Goal: Task Accomplishment & Management: Manage account settings

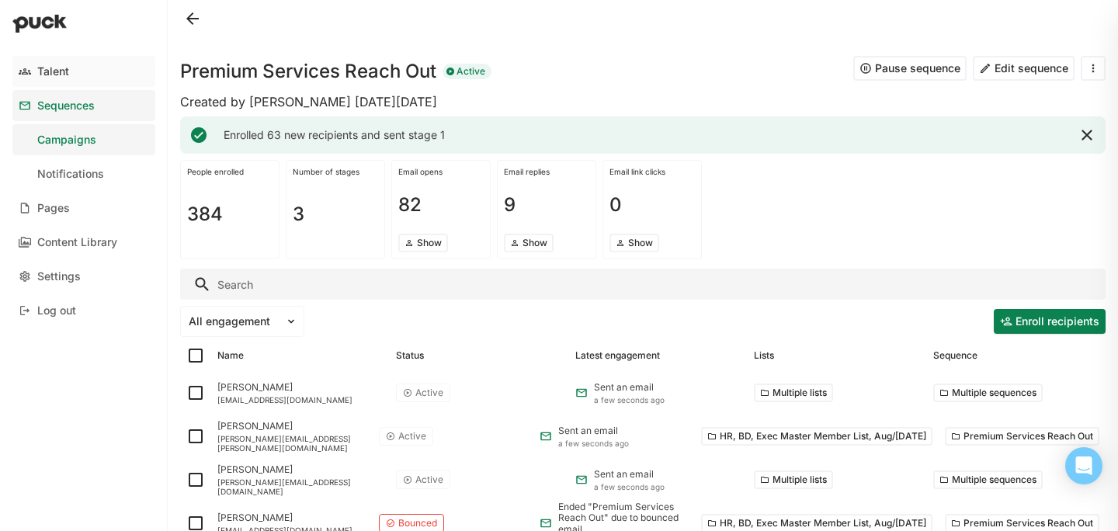
click at [77, 76] on link "Talent" at bounding box center [83, 71] width 143 height 31
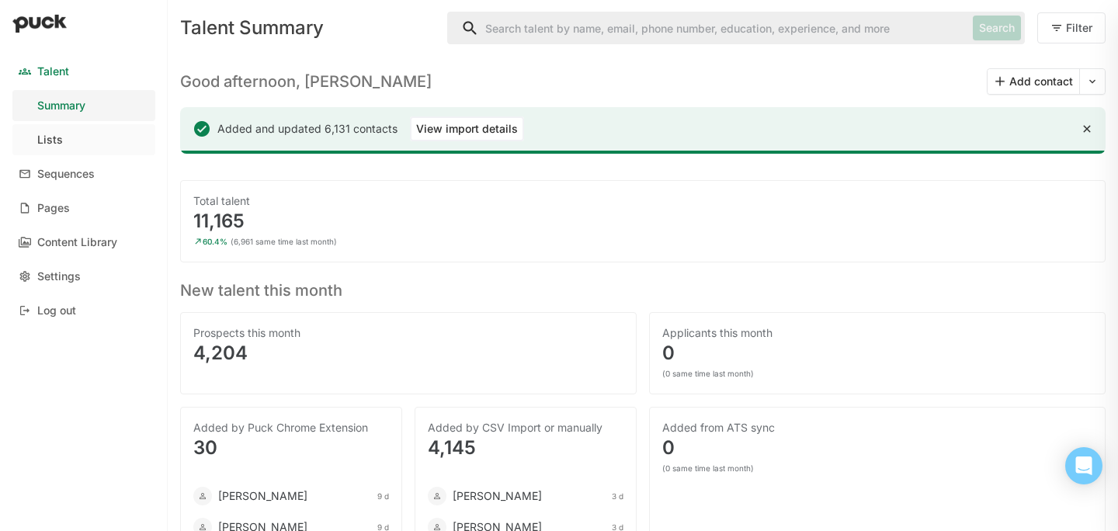
click at [103, 135] on link "Lists" at bounding box center [83, 139] width 143 height 31
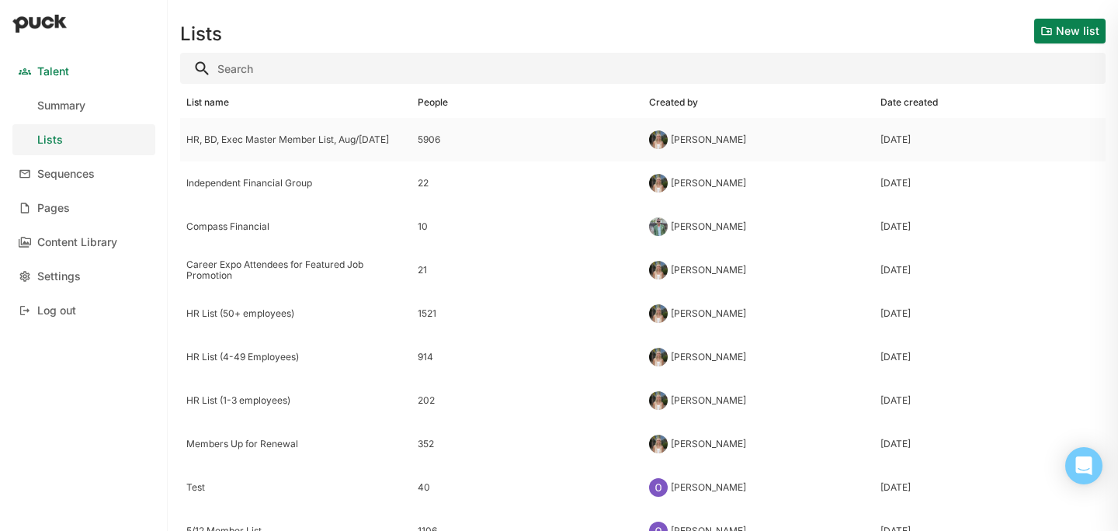
click at [290, 141] on div "HR, BD, Exec Master Member List, Aug/[DATE]" at bounding box center [295, 139] width 219 height 11
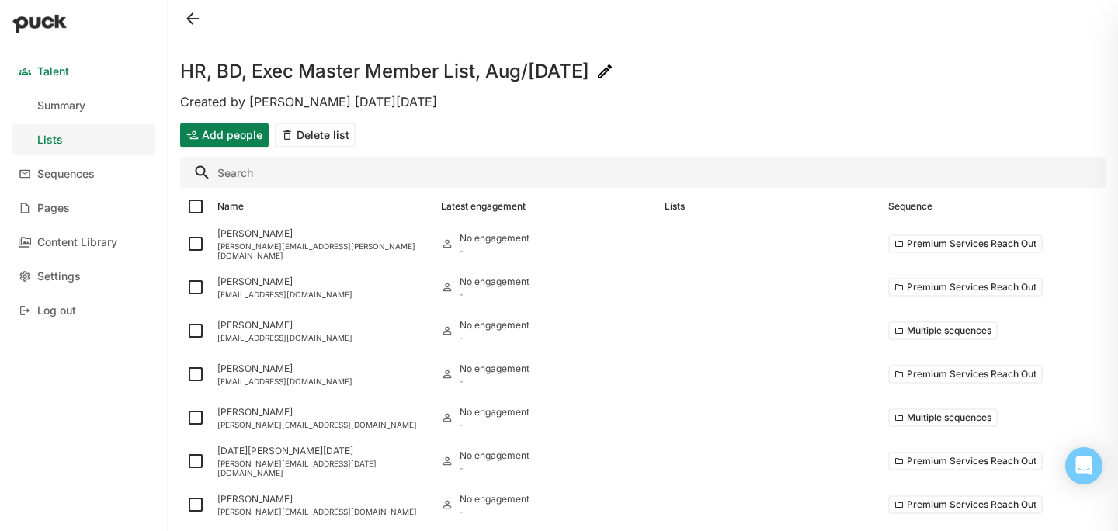
click at [349, 178] on input "Search" at bounding box center [642, 172] width 925 height 31
type input "a"
click at [307, 173] on input "p" at bounding box center [642, 172] width 925 height 31
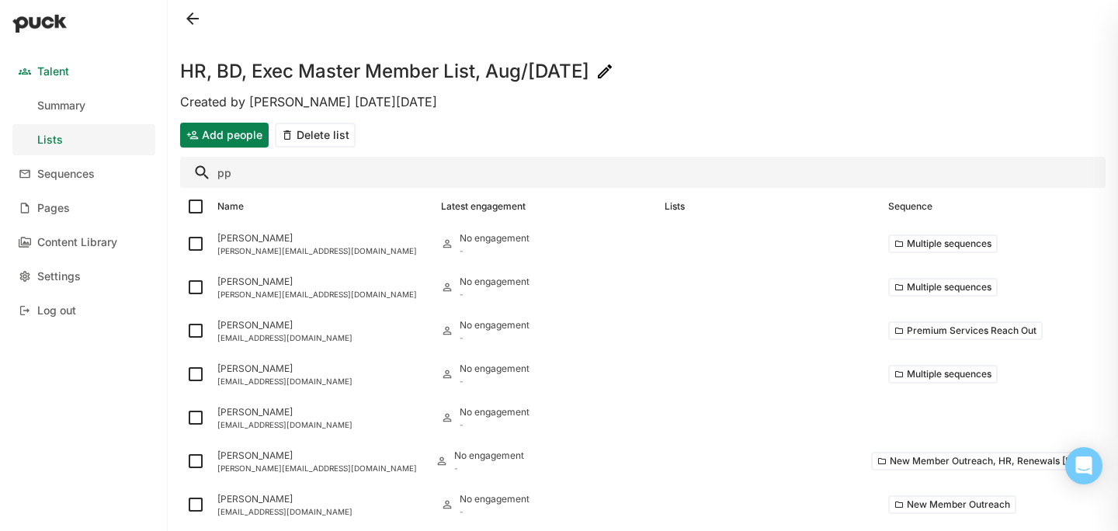
type input "p"
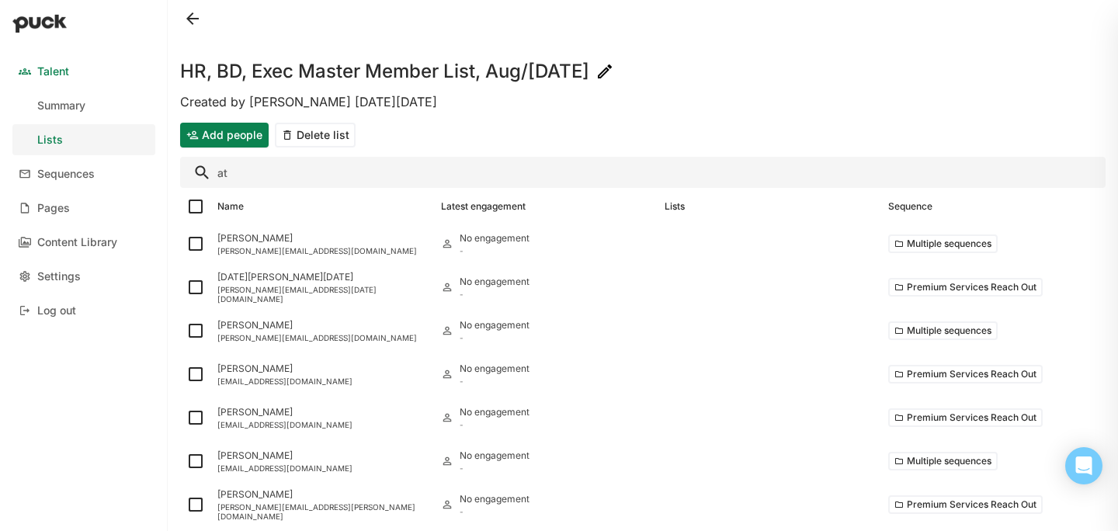
type input "a"
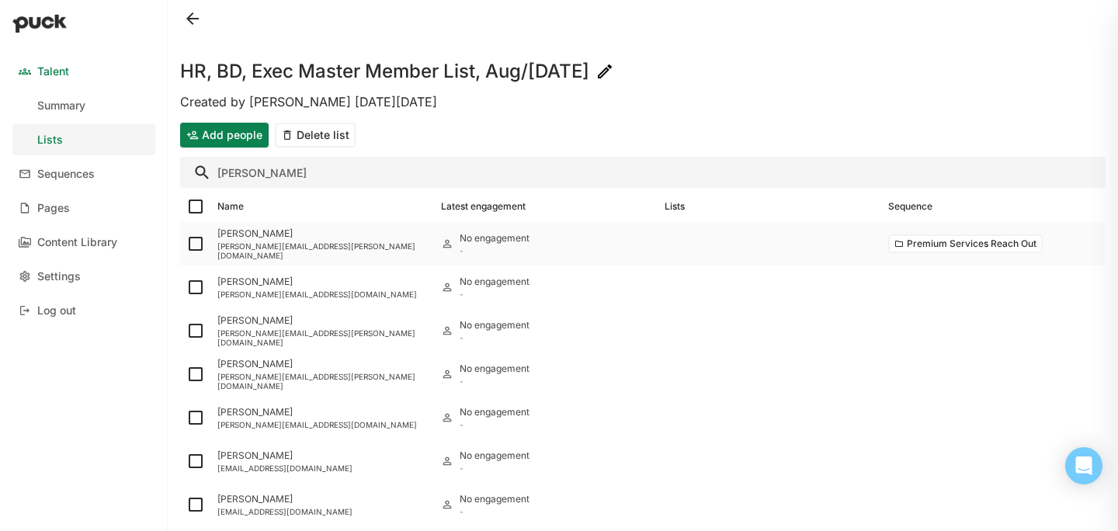
type input "[PERSON_NAME]"
click at [197, 238] on img at bounding box center [195, 243] width 19 height 19
click at [186, 244] on input "checkbox" at bounding box center [186, 244] width 1 height 1
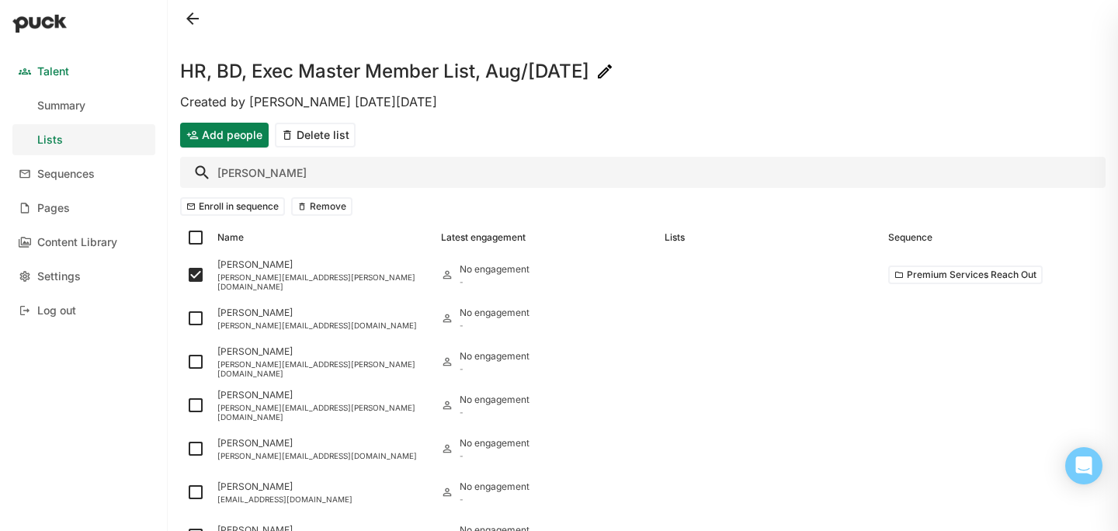
click at [304, 203] on button "Remove" at bounding box center [321, 206] width 61 height 19
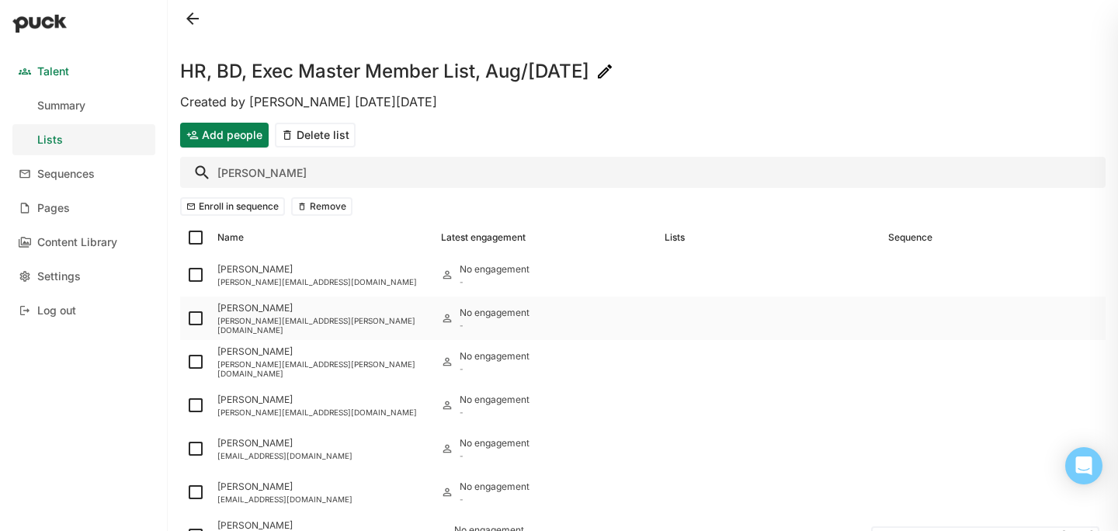
checkbox input "false"
click at [241, 168] on input "[PERSON_NAME]" at bounding box center [642, 172] width 925 height 31
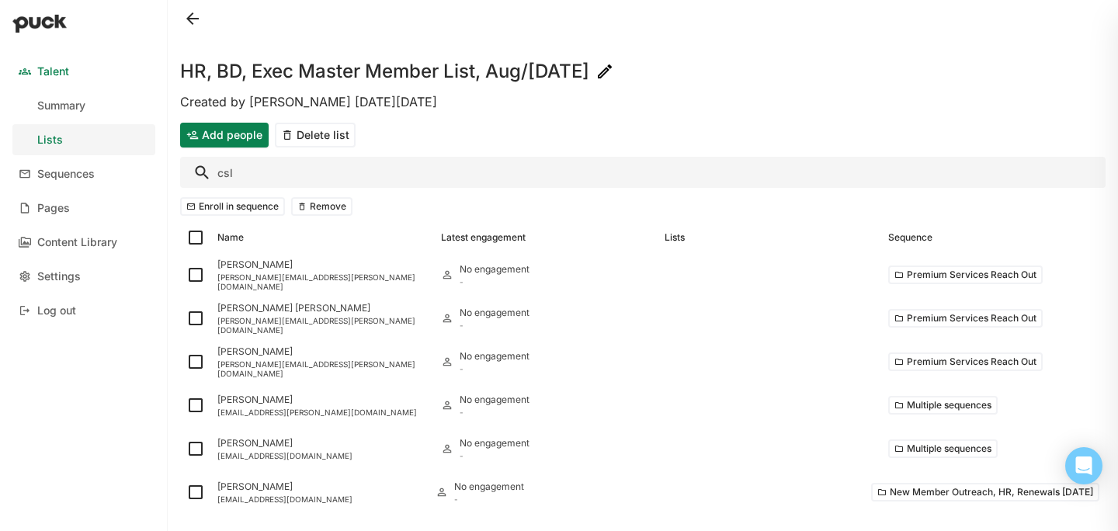
click at [224, 172] on input "csl" at bounding box center [642, 172] width 925 height 31
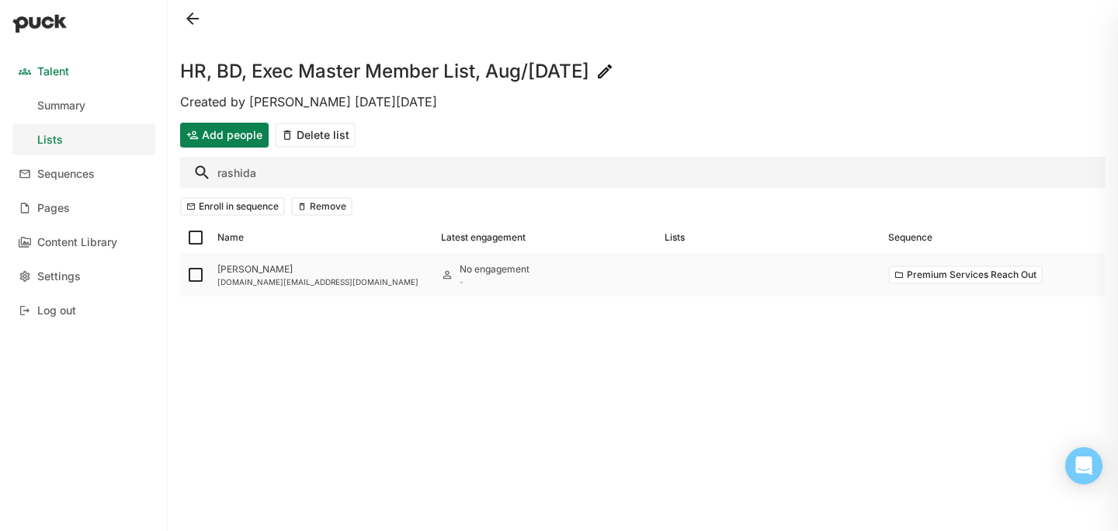
type input "rashida"
click at [193, 273] on img at bounding box center [195, 275] width 19 height 19
click at [186, 275] on input "checkbox" at bounding box center [186, 275] width 1 height 1
checkbox input "true"
click at [333, 209] on button "Remove" at bounding box center [321, 206] width 61 height 19
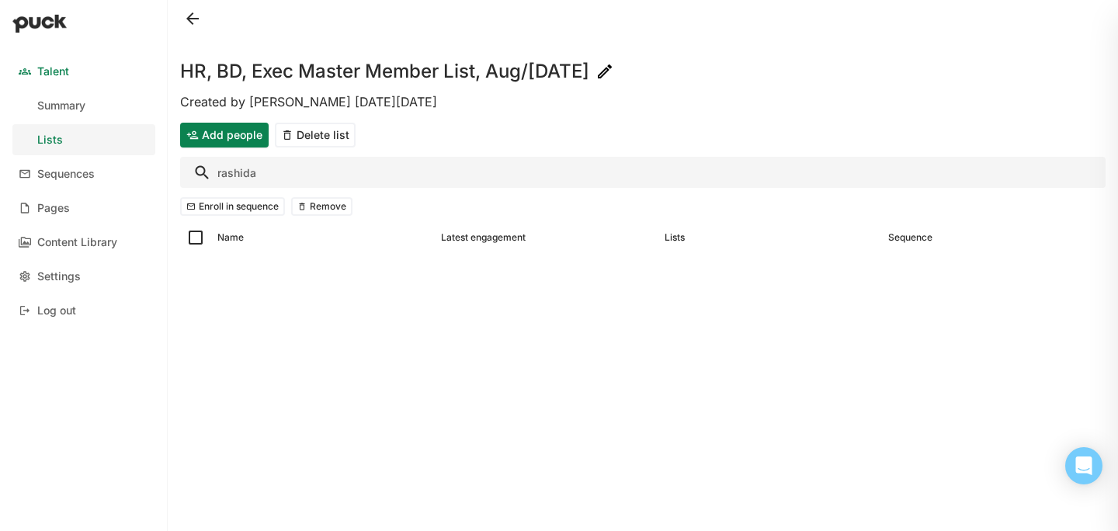
click at [241, 172] on input "rashida" at bounding box center [642, 172] width 925 height 31
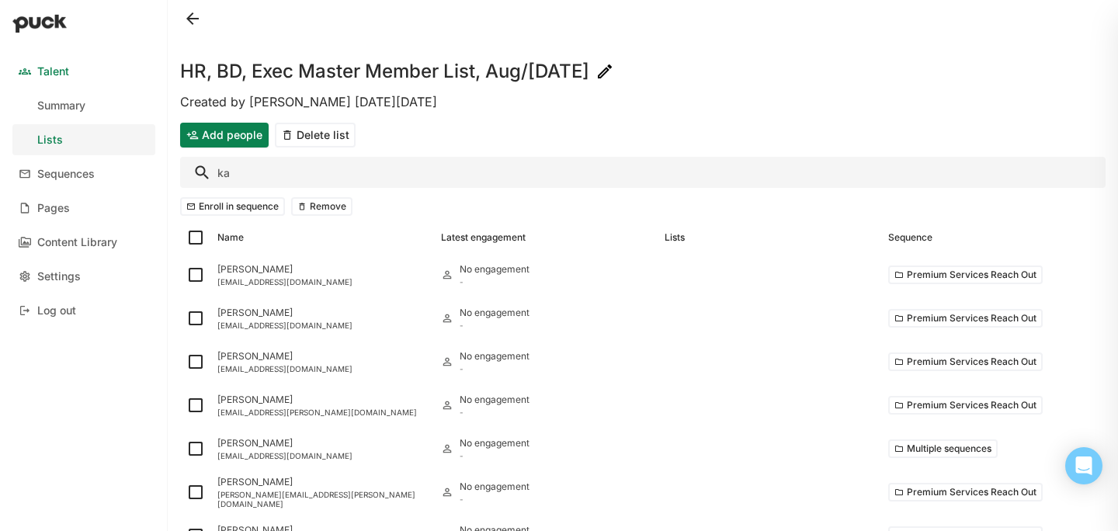
type input "k"
type input "a"
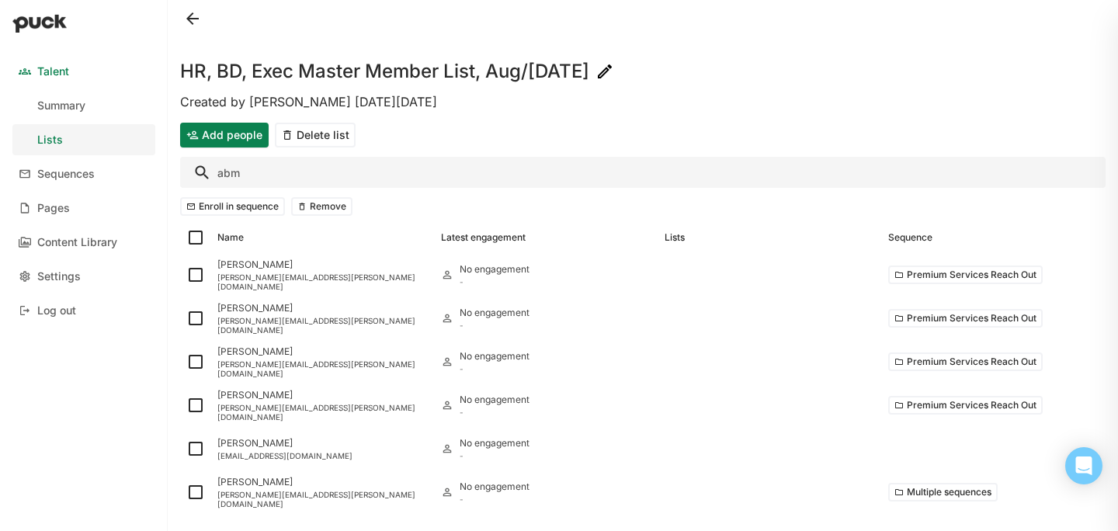
click at [238, 170] on input "abm" at bounding box center [642, 172] width 925 height 31
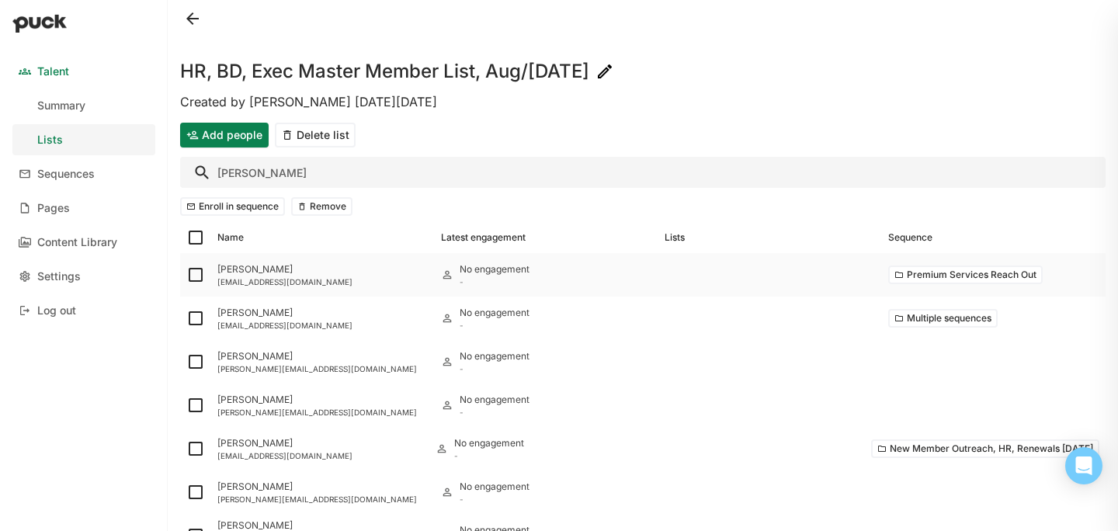
type input "[PERSON_NAME]"
click at [197, 272] on img at bounding box center [195, 275] width 19 height 19
click at [186, 275] on input "checkbox" at bounding box center [186, 275] width 1 height 1
click at [313, 210] on button "Remove" at bounding box center [321, 206] width 61 height 19
checkbox input "false"
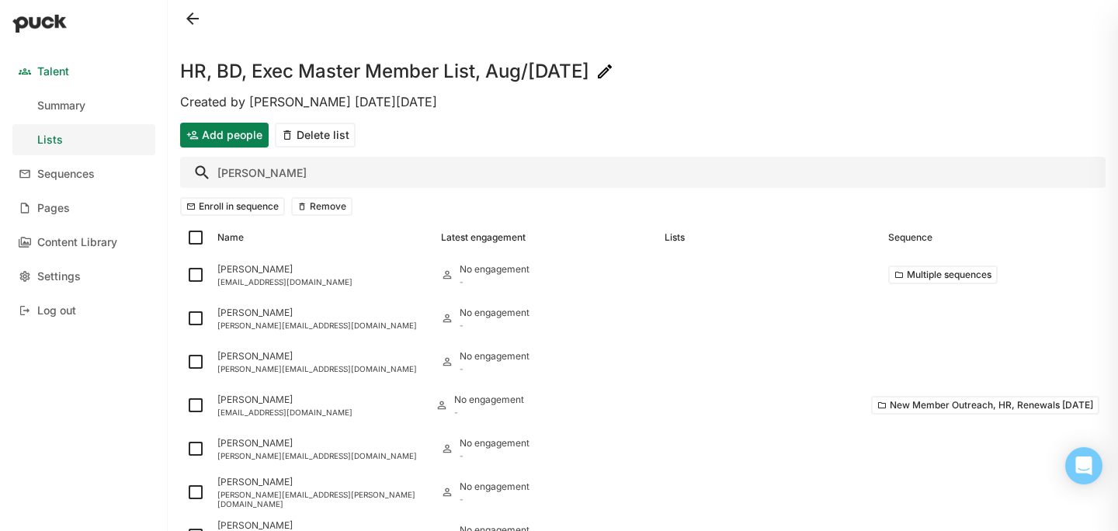
click at [245, 175] on input "[PERSON_NAME]" at bounding box center [642, 172] width 925 height 31
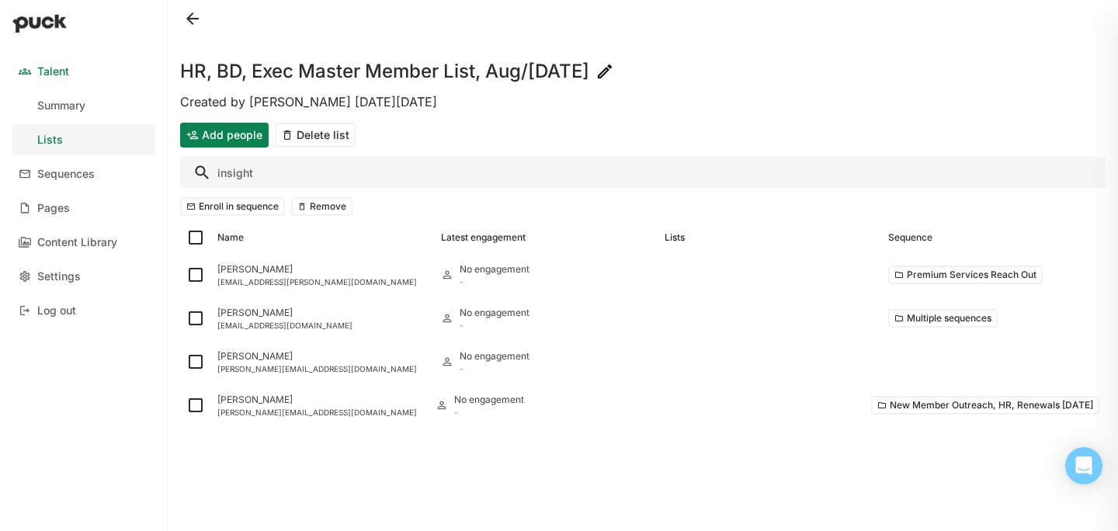
type input "Insight"
click at [244, 140] on button "Add people" at bounding box center [224, 135] width 89 height 25
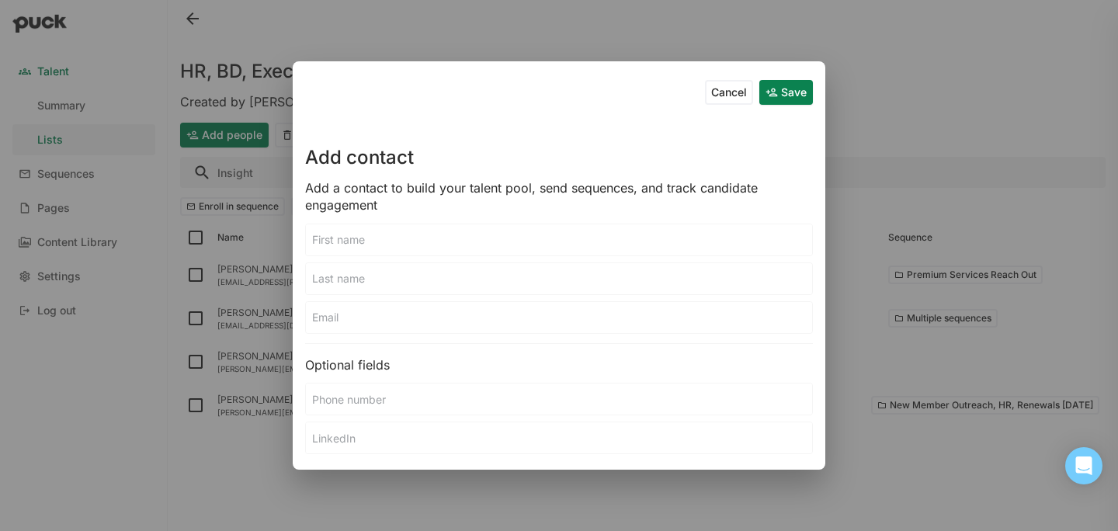
click at [389, 234] on input at bounding box center [559, 239] width 506 height 31
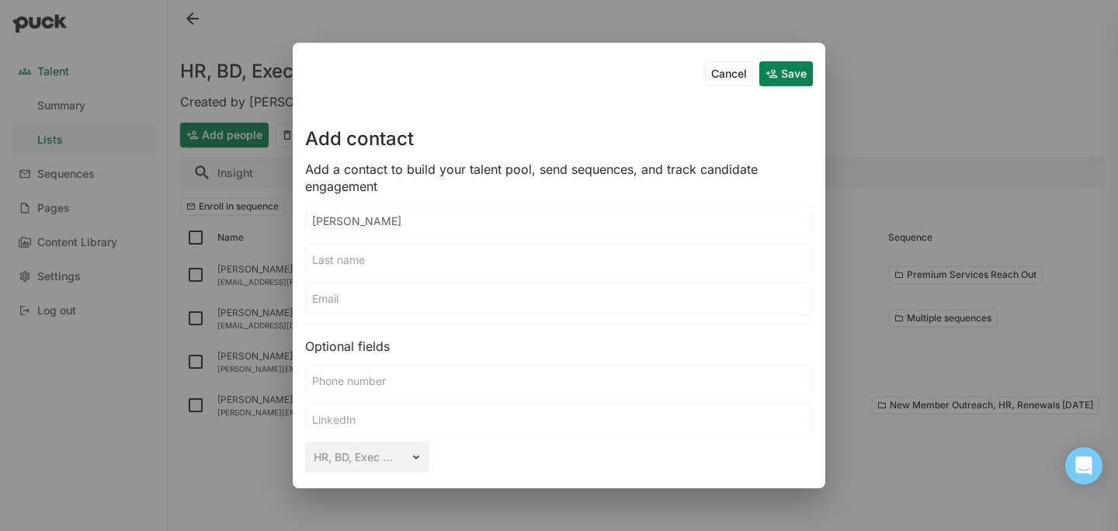
type input "[PERSON_NAME]"
click at [384, 259] on input at bounding box center [559, 260] width 506 height 31
type input "k"
type input "[PERSON_NAME]"
click at [348, 304] on input at bounding box center [559, 298] width 506 height 31
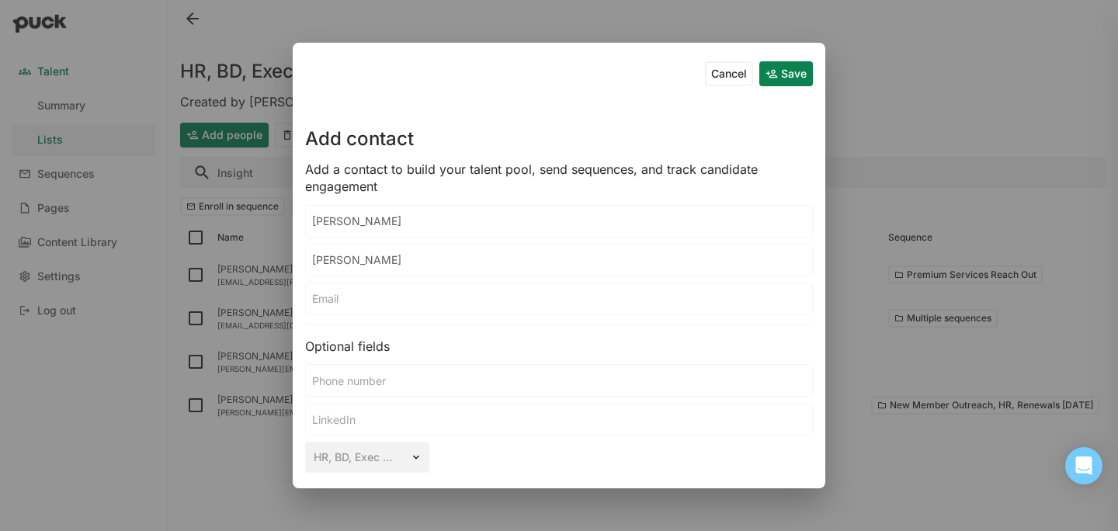
paste input "[EMAIL_ADDRESS][DOMAIN_NAME]"
type input "[EMAIL_ADDRESS][DOMAIN_NAME]"
click at [772, 76] on button "Save" at bounding box center [786, 73] width 54 height 25
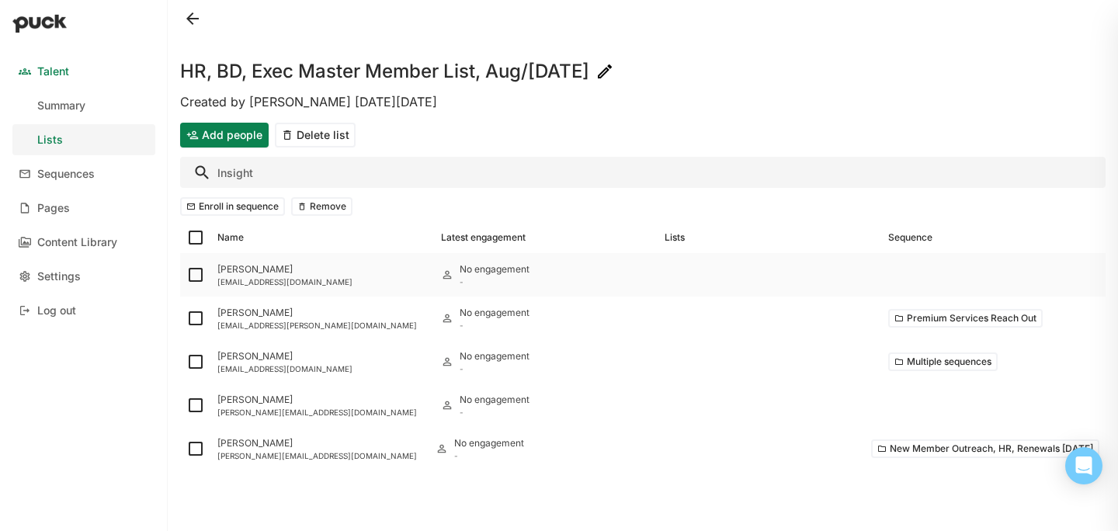
click at [197, 281] on img at bounding box center [195, 275] width 19 height 19
click at [186, 276] on input "checkbox" at bounding box center [186, 275] width 1 height 1
checkbox input "true"
click at [217, 212] on button "Enroll in sequence" at bounding box center [232, 206] width 105 height 19
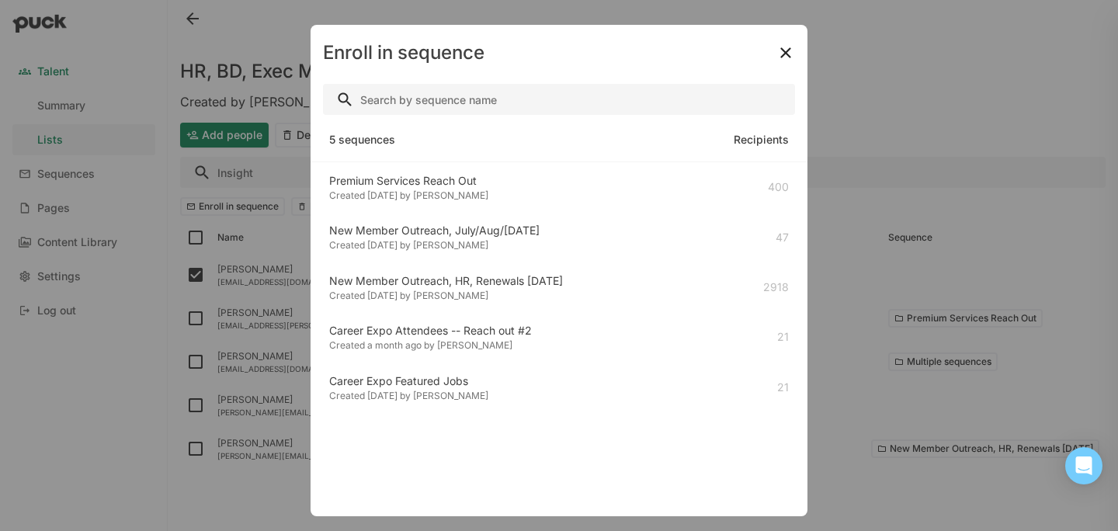
click at [478, 193] on div "Created [DATE] by [PERSON_NAME]" at bounding box center [408, 195] width 159 height 11
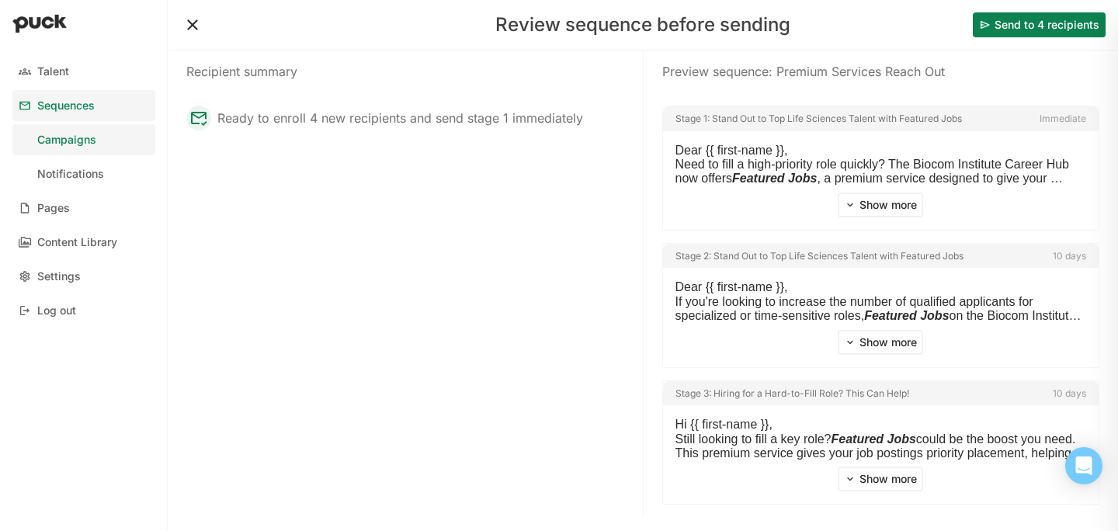
click at [194, 23] on button at bounding box center [192, 24] width 25 height 25
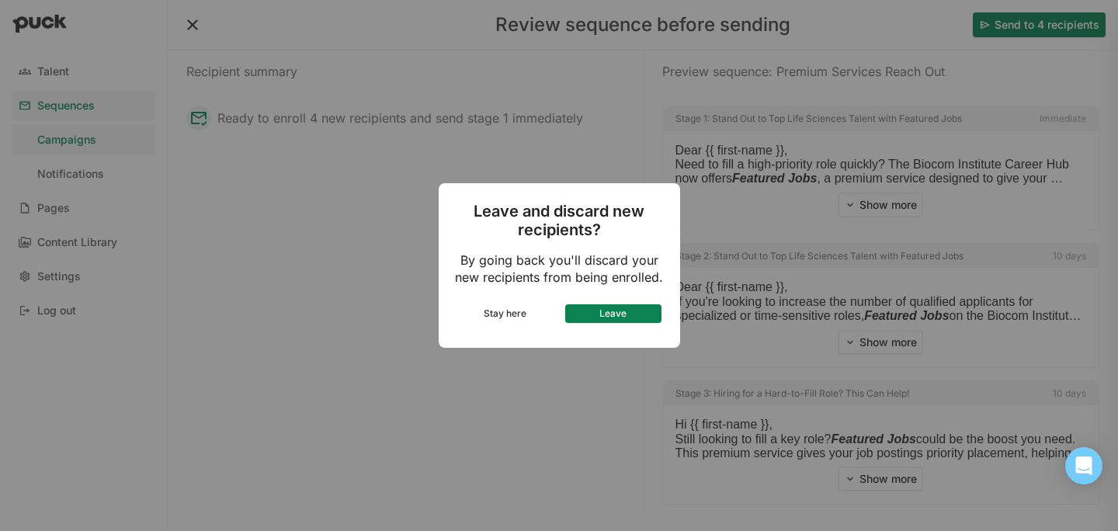
click at [585, 307] on button "Leave" at bounding box center [613, 313] width 96 height 19
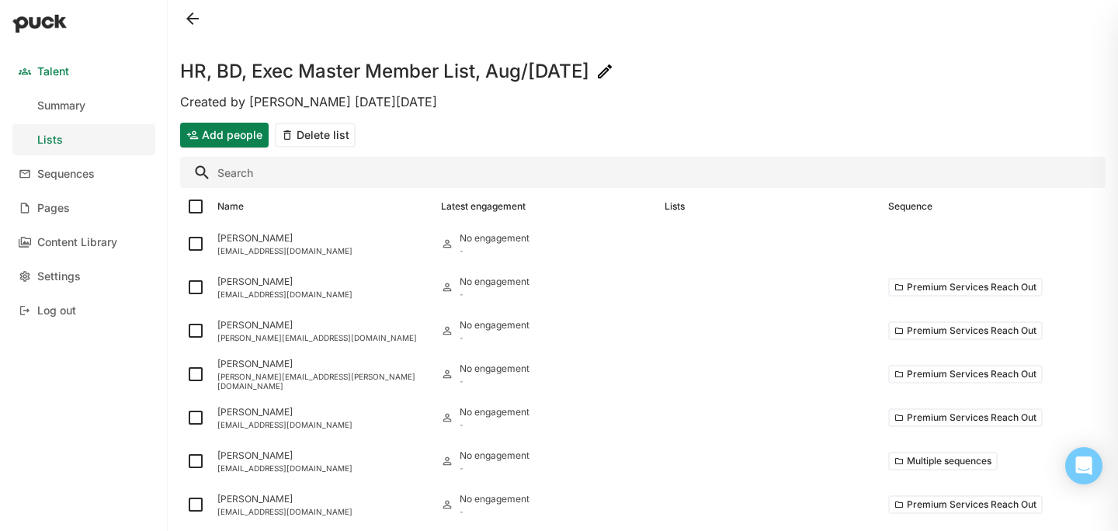
click at [195, 238] on img at bounding box center [195, 243] width 19 height 19
click at [186, 244] on input "checkbox" at bounding box center [186, 244] width 1 height 1
checkbox input "true"
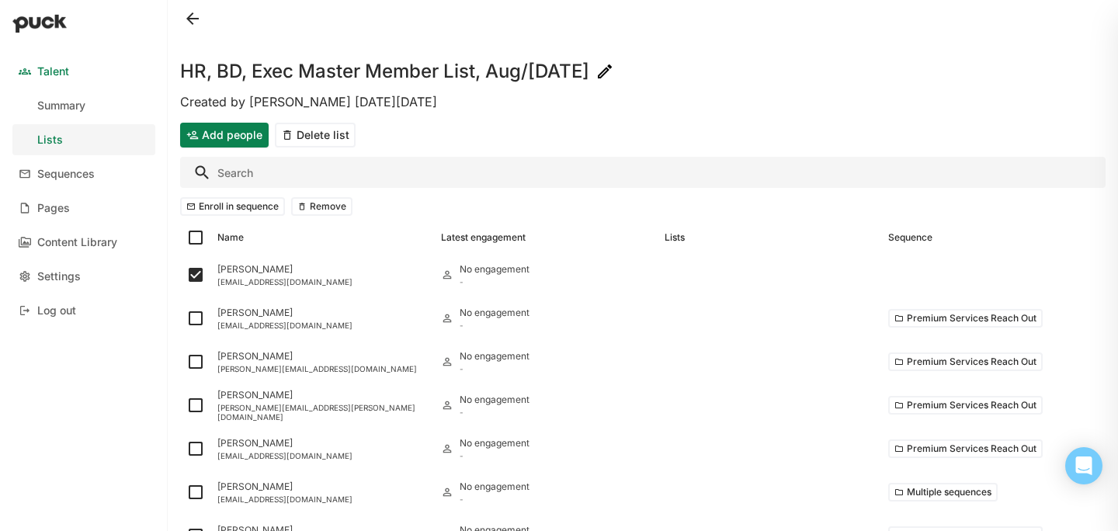
click at [227, 209] on button "Enroll in sequence" at bounding box center [232, 206] width 105 height 19
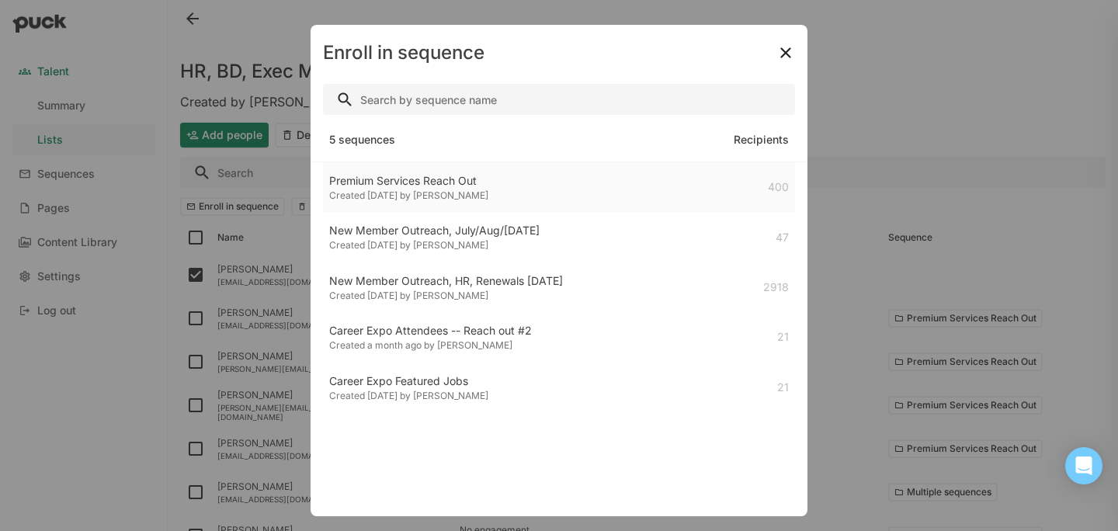
click at [359, 186] on div "Premium Services Reach Out" at bounding box center [408, 181] width 159 height 16
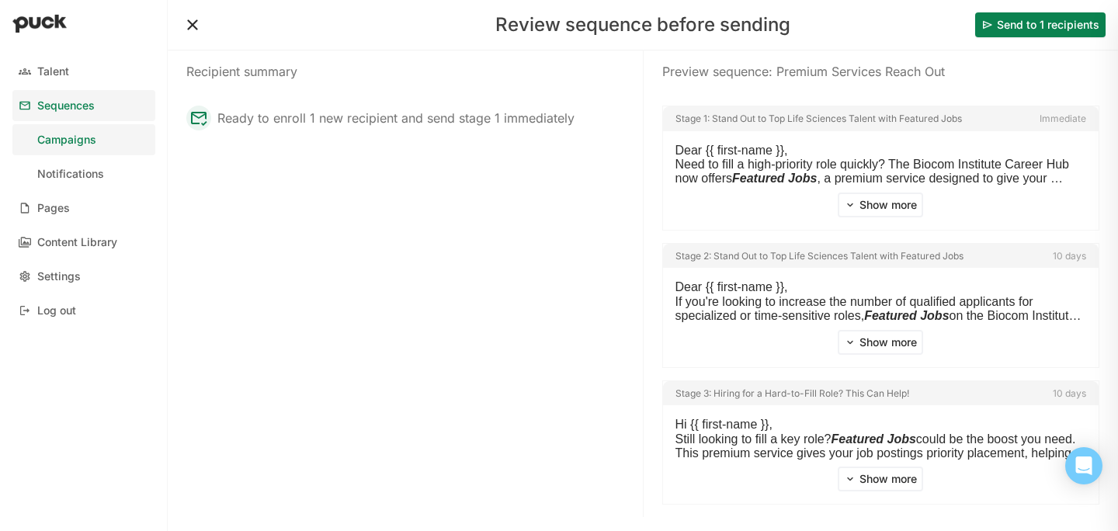
click at [1019, 23] on button "Send to 1 recipients" at bounding box center [1040, 24] width 130 height 25
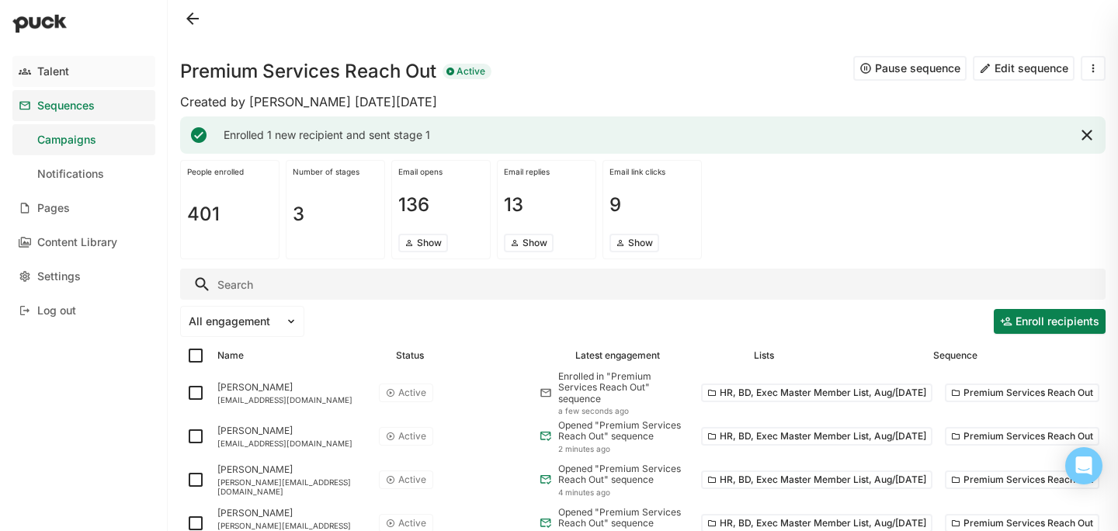
click at [83, 67] on link "Talent" at bounding box center [83, 71] width 143 height 31
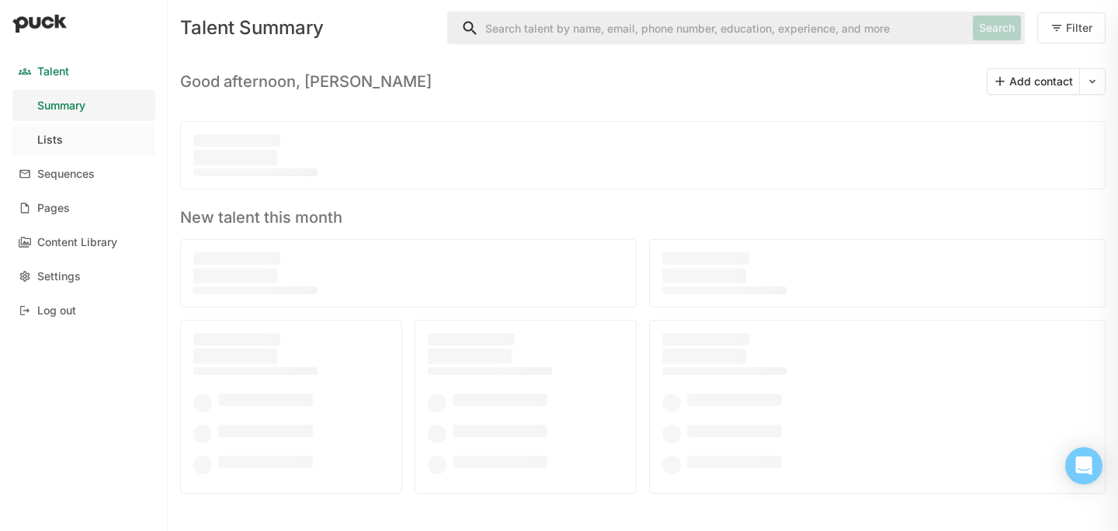
click at [80, 140] on link "Lists" at bounding box center [83, 139] width 143 height 31
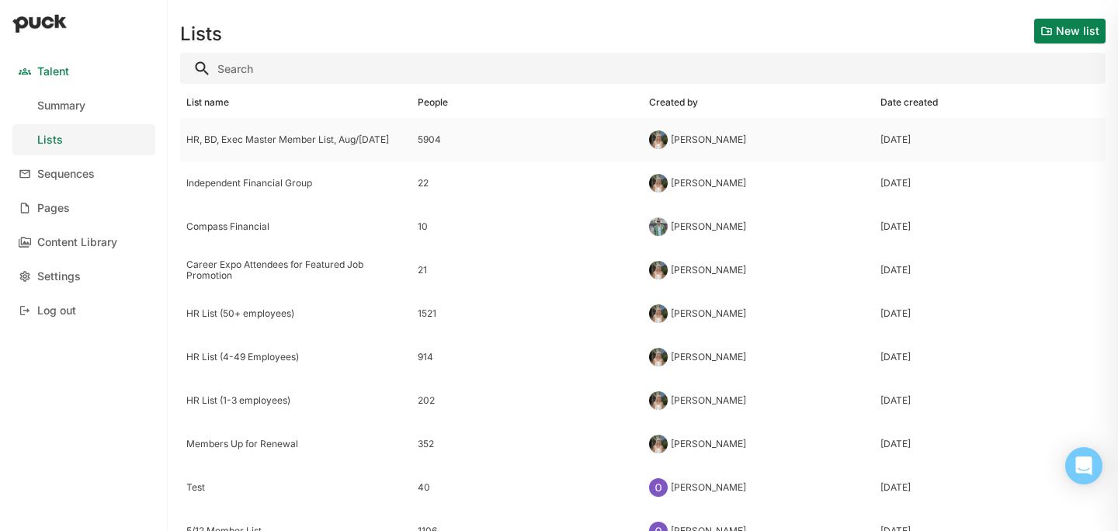
click at [349, 147] on div "HR, BD, Exec Master Member List, Aug/[DATE]" at bounding box center [295, 139] width 231 height 43
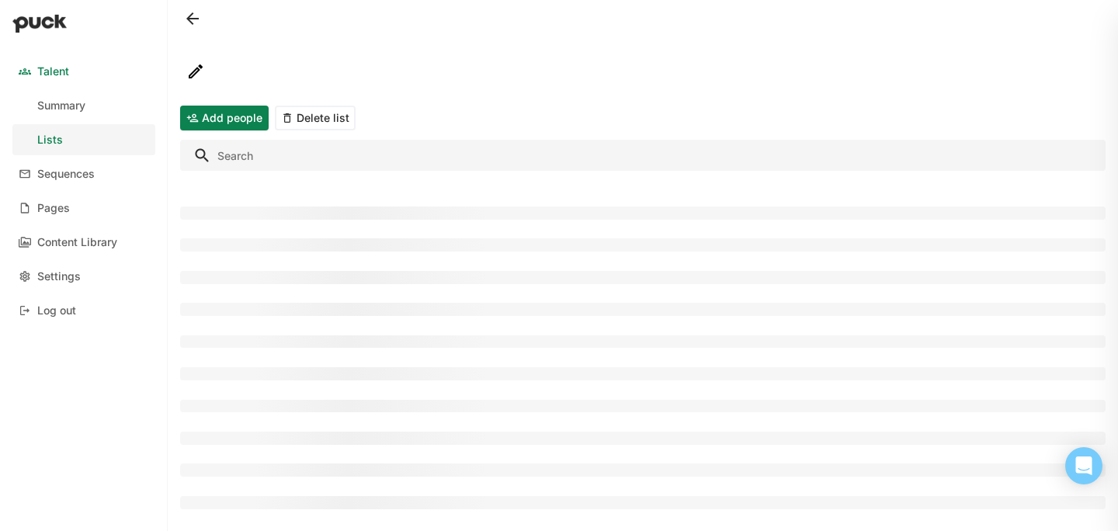
click at [387, 163] on input "Search" at bounding box center [642, 155] width 925 height 31
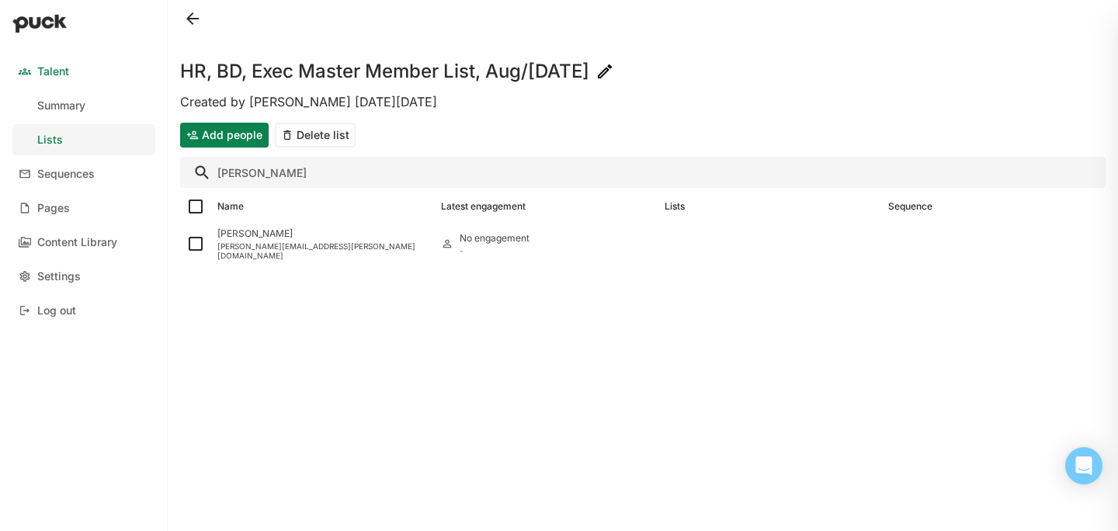
click at [248, 177] on input "[PERSON_NAME]" at bounding box center [642, 172] width 925 height 31
type input "[PERSON_NAME]"
click at [198, 247] on img at bounding box center [195, 243] width 19 height 19
click at [186, 245] on input "checkbox" at bounding box center [186, 244] width 1 height 1
checkbox input "true"
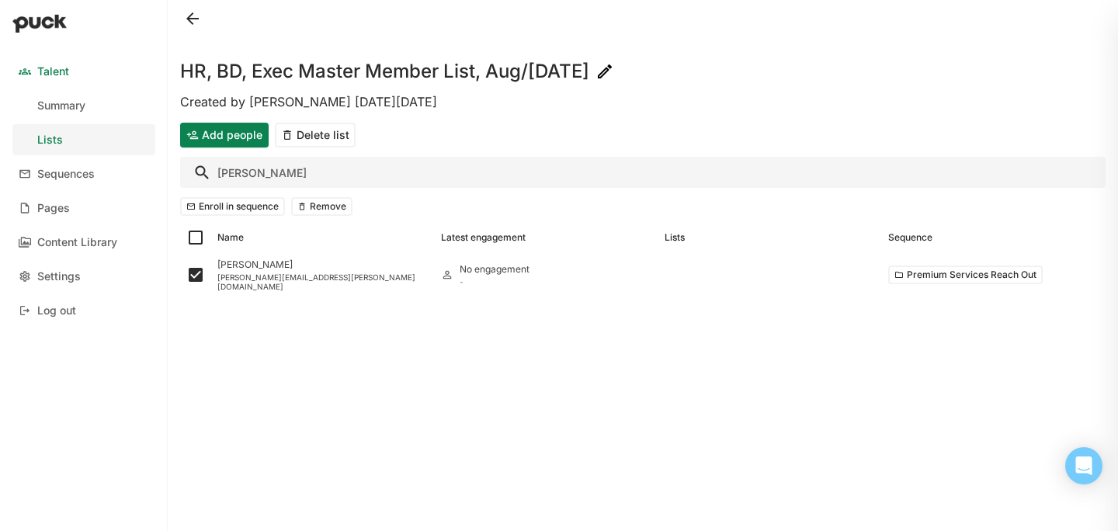
click at [329, 207] on button "Remove" at bounding box center [321, 206] width 61 height 19
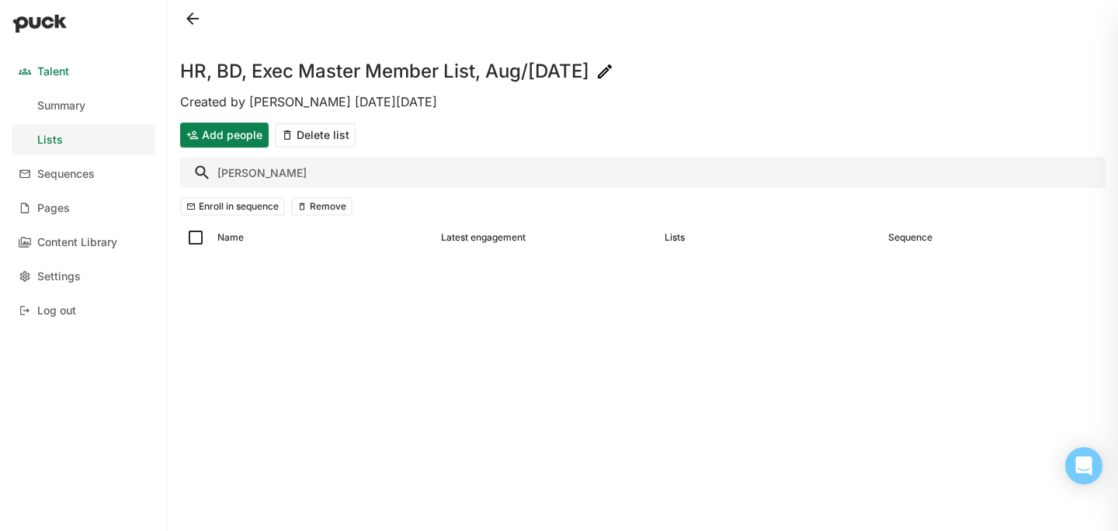
click at [307, 168] on input "[PERSON_NAME]" at bounding box center [642, 172] width 925 height 31
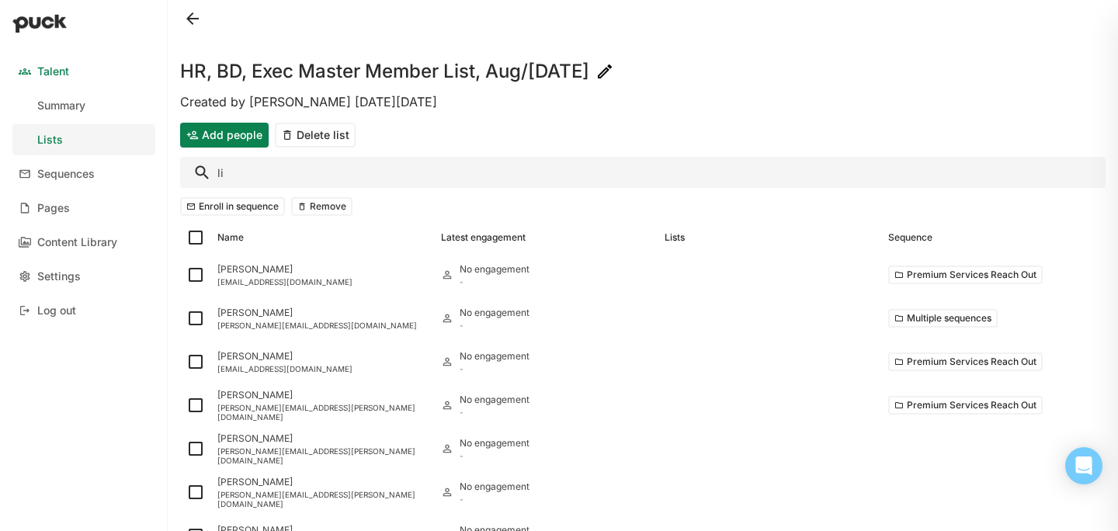
type input "l"
click at [211, 144] on button "Add people" at bounding box center [224, 135] width 89 height 25
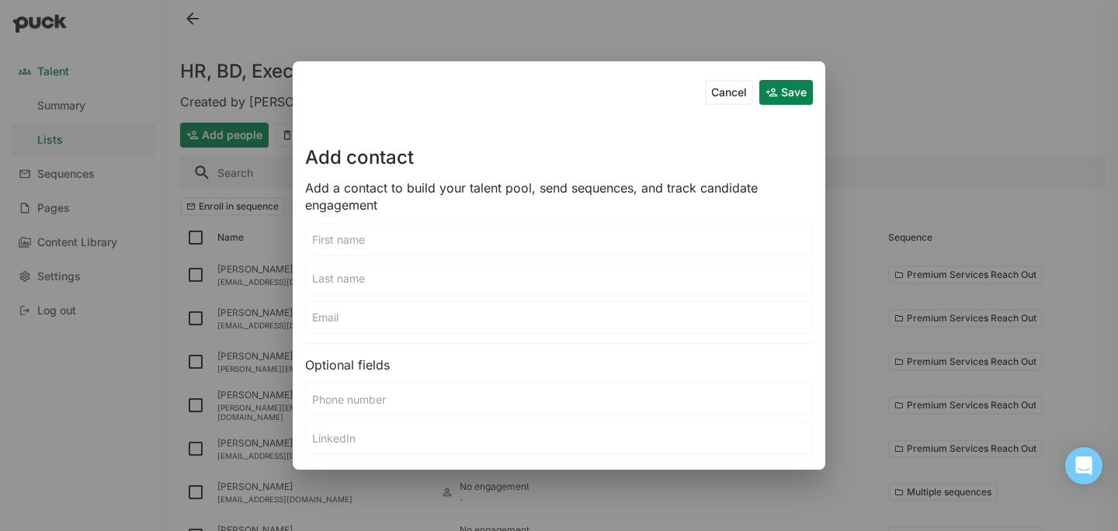
click at [342, 318] on input at bounding box center [559, 317] width 506 height 31
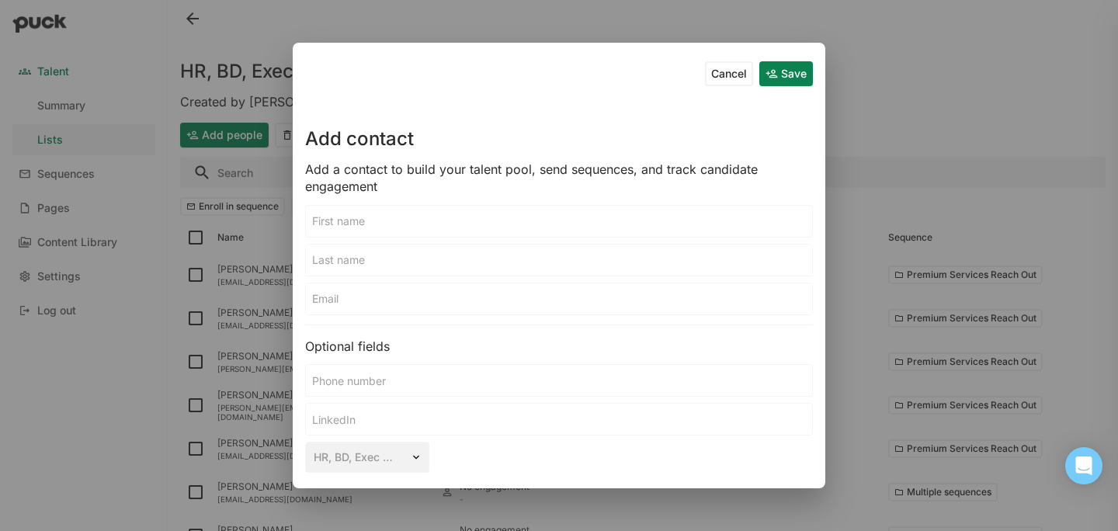
paste input "[PERSON_NAME][EMAIL_ADDRESS][PERSON_NAME][DOMAIN_NAME]"
type input "[PERSON_NAME][EMAIL_ADDRESS][PERSON_NAME][DOMAIN_NAME]"
click at [374, 228] on input at bounding box center [559, 221] width 506 height 31
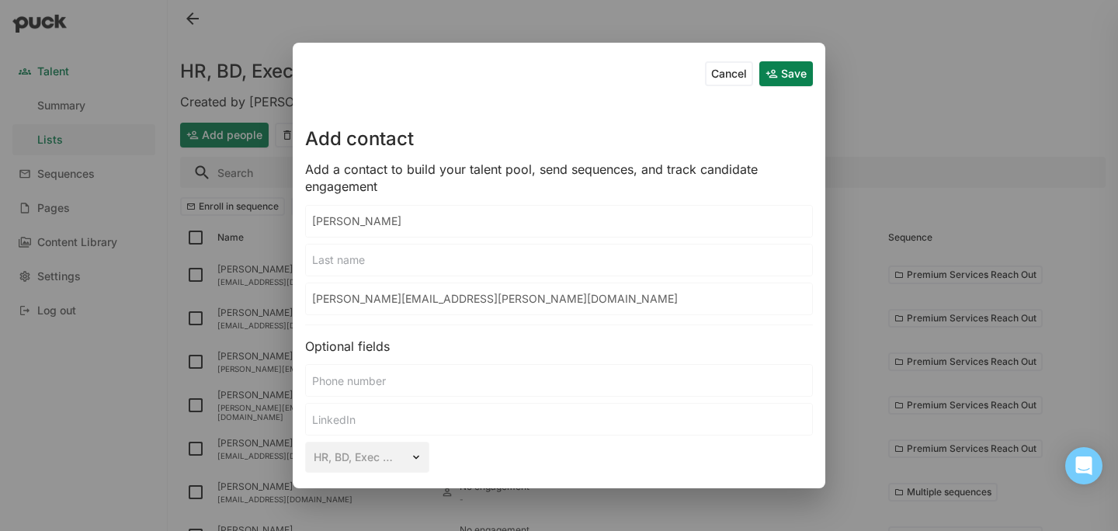
type input "[PERSON_NAME]"
click at [392, 259] on input at bounding box center [559, 260] width 506 height 31
type input "[PERSON_NAME]"
click at [776, 79] on button "Save" at bounding box center [786, 73] width 54 height 25
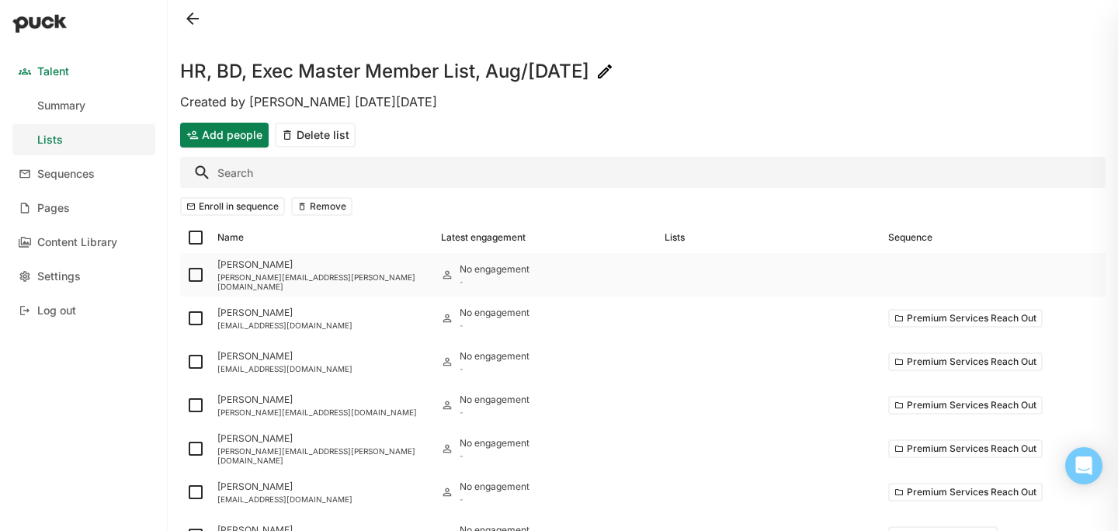
click at [192, 274] on img at bounding box center [195, 275] width 19 height 19
click at [186, 275] on input "checkbox" at bounding box center [186, 275] width 1 height 1
checkbox input "true"
click at [228, 214] on button "Enroll in sequence" at bounding box center [232, 206] width 105 height 19
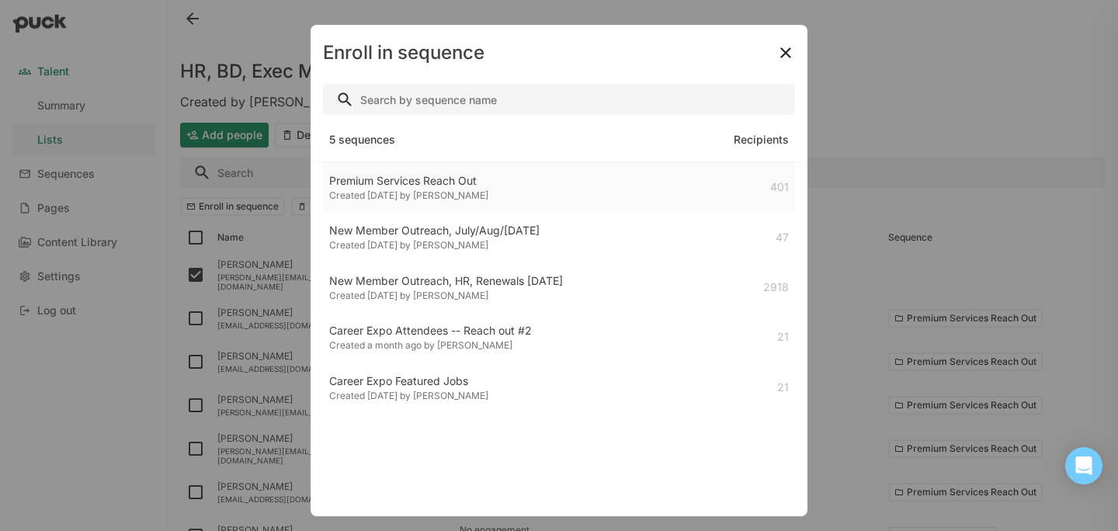
click at [406, 192] on div "Created [DATE] by [PERSON_NAME]" at bounding box center [408, 195] width 159 height 11
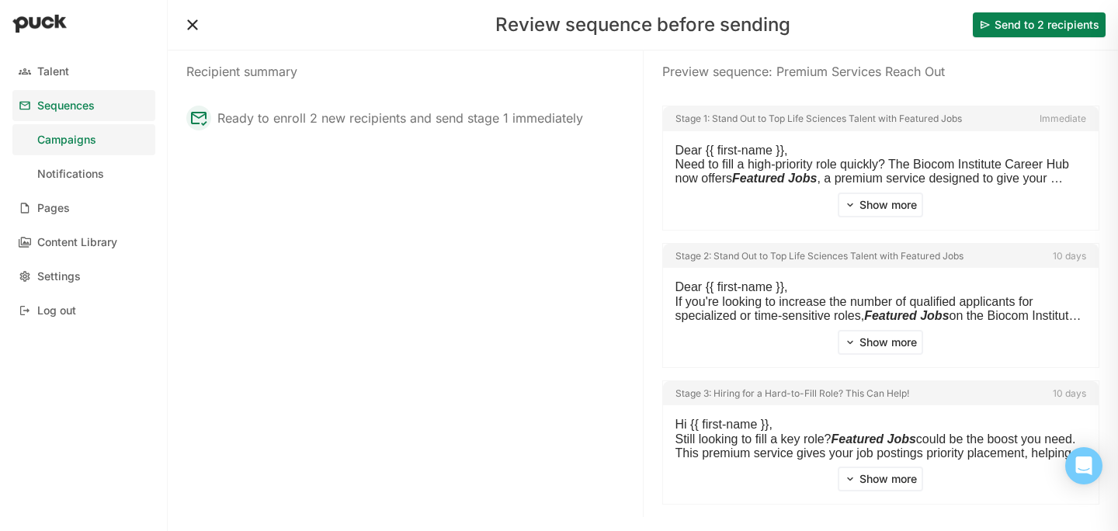
click at [183, 19] on button at bounding box center [192, 24] width 25 height 25
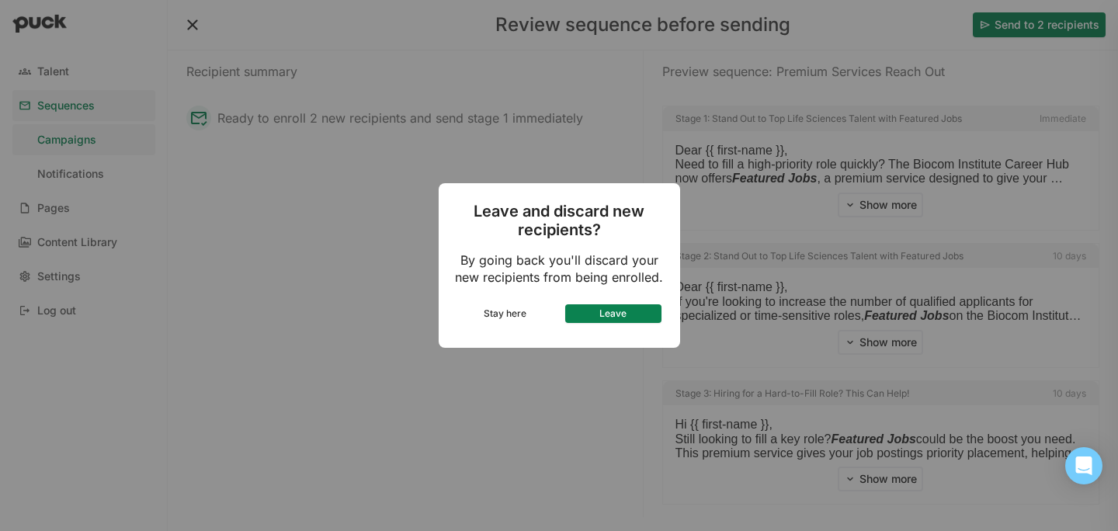
click at [612, 306] on button "Leave" at bounding box center [613, 313] width 96 height 19
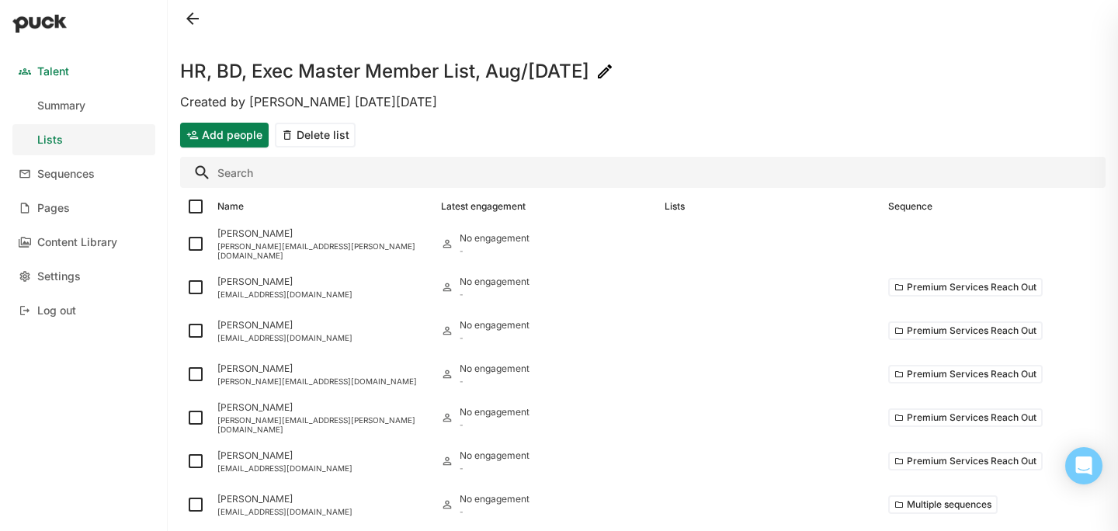
click at [193, 241] on img at bounding box center [195, 243] width 19 height 19
click at [186, 244] on input "checkbox" at bounding box center [186, 244] width 1 height 1
checkbox input "true"
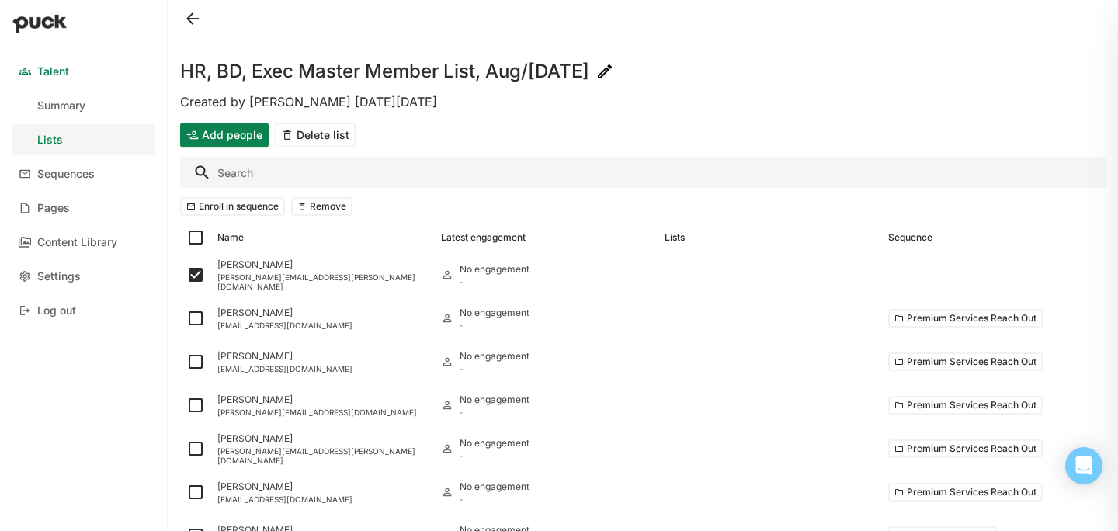
click at [250, 208] on button "Enroll in sequence" at bounding box center [232, 206] width 105 height 19
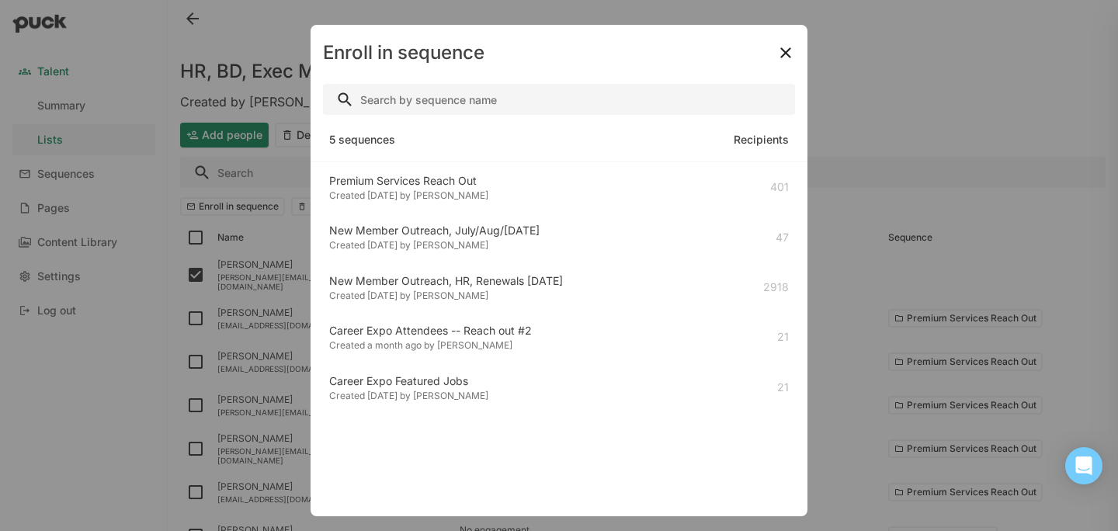
click at [460, 207] on div "Premium Services Reach Out Created 3 months ago by Emery Mann 401" at bounding box center [559, 187] width 472 height 50
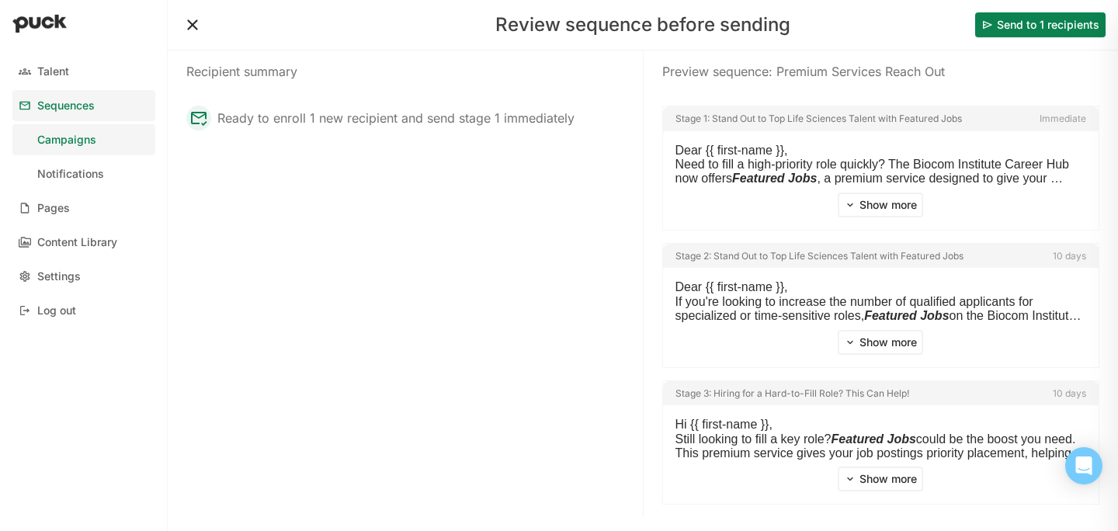
click at [1054, 33] on button "Send to 1 recipients" at bounding box center [1040, 24] width 130 height 25
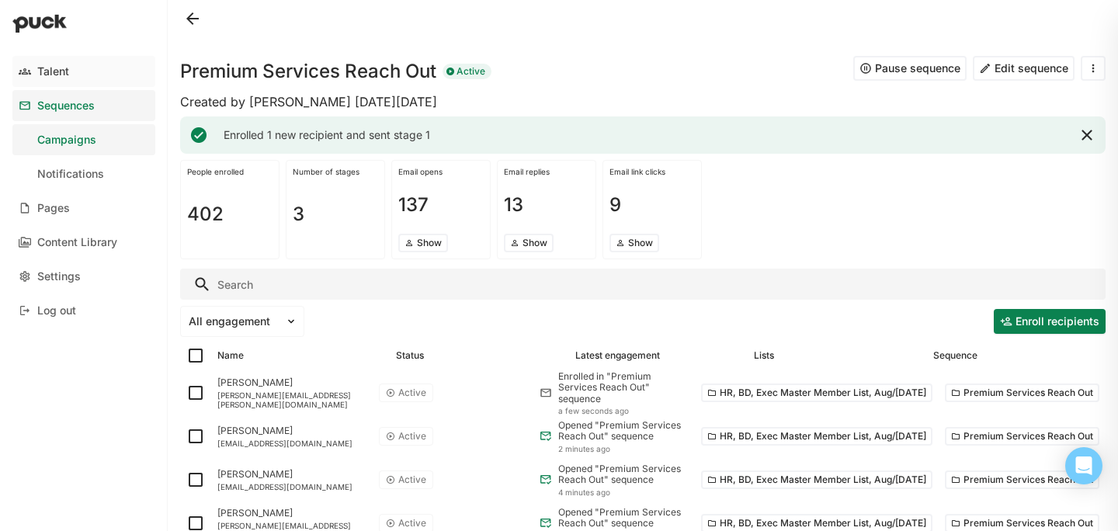
click at [74, 72] on link "Talent" at bounding box center [83, 71] width 143 height 31
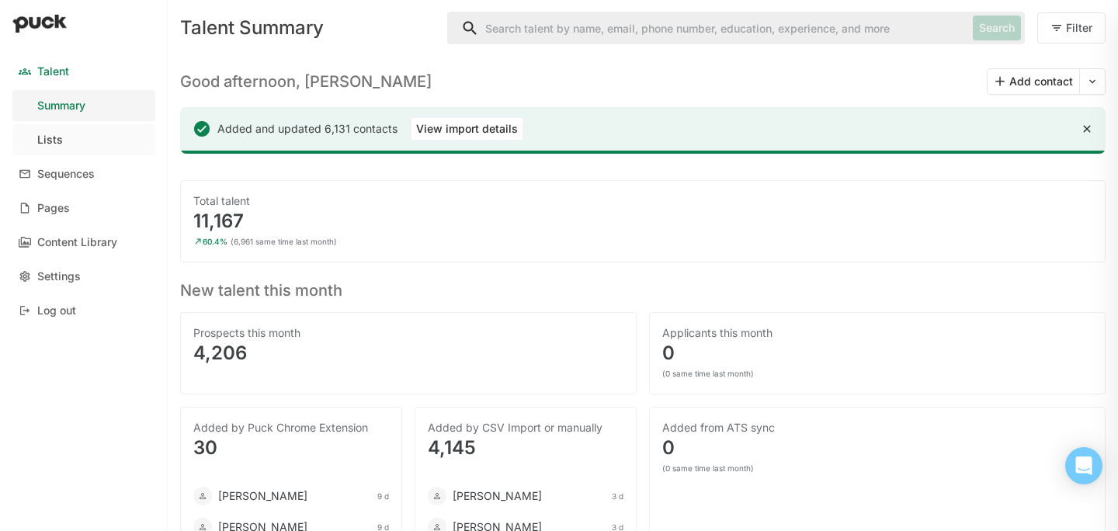
click at [106, 144] on link "Lists" at bounding box center [83, 139] width 143 height 31
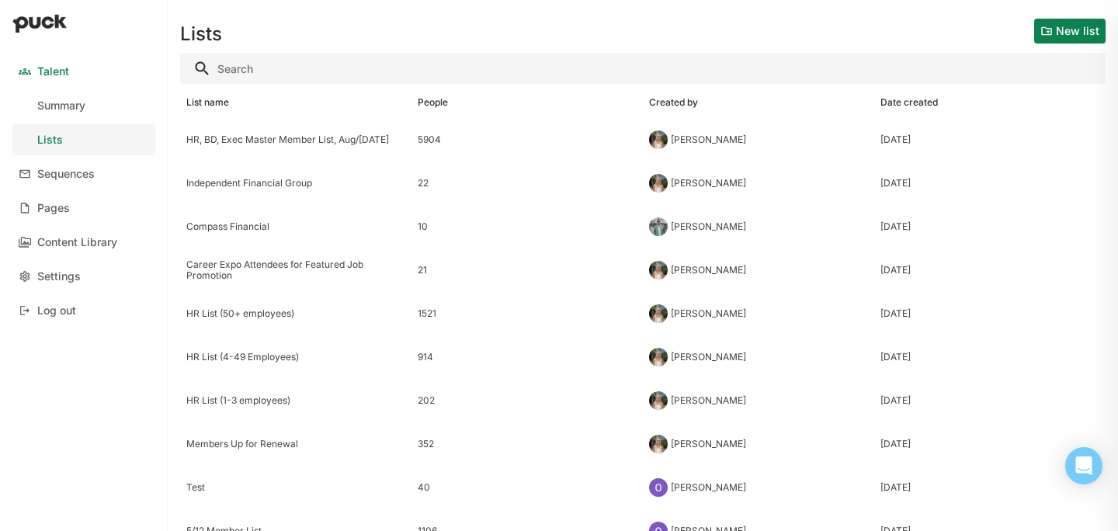
click at [261, 150] on div "HR, BD, Exec Master Member List, Aug/[DATE]" at bounding box center [295, 139] width 231 height 43
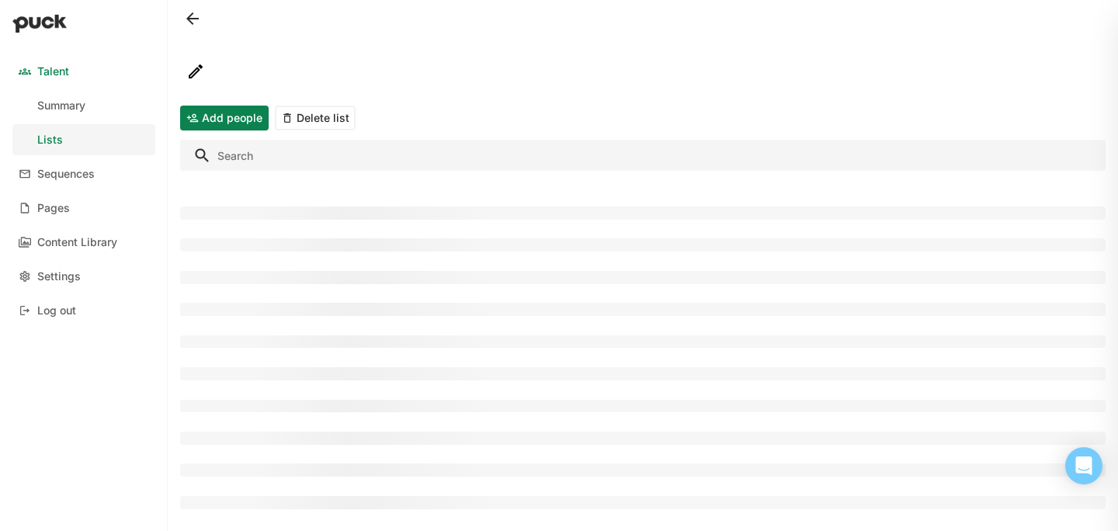
click at [263, 161] on input "Search" at bounding box center [642, 155] width 925 height 31
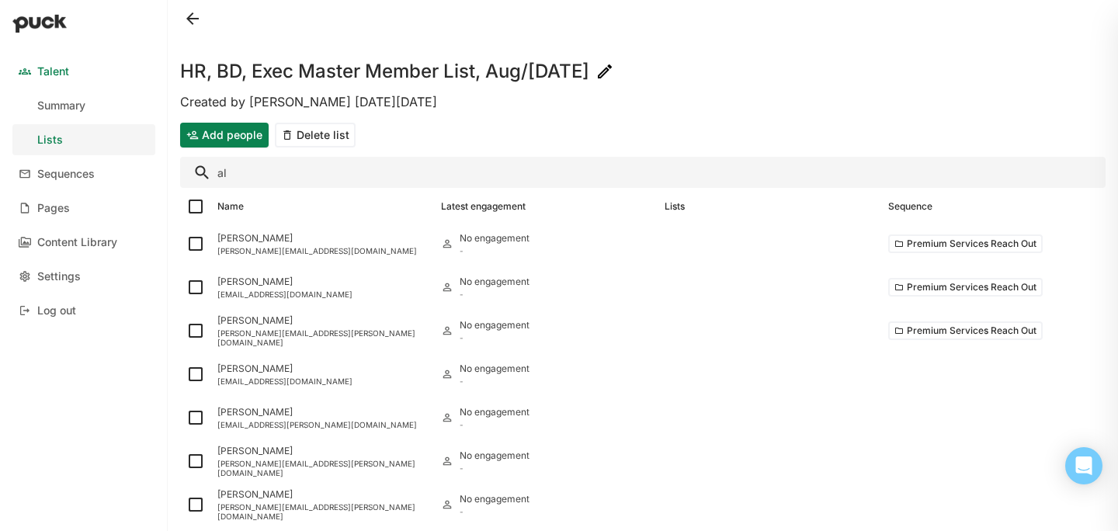
type input "a"
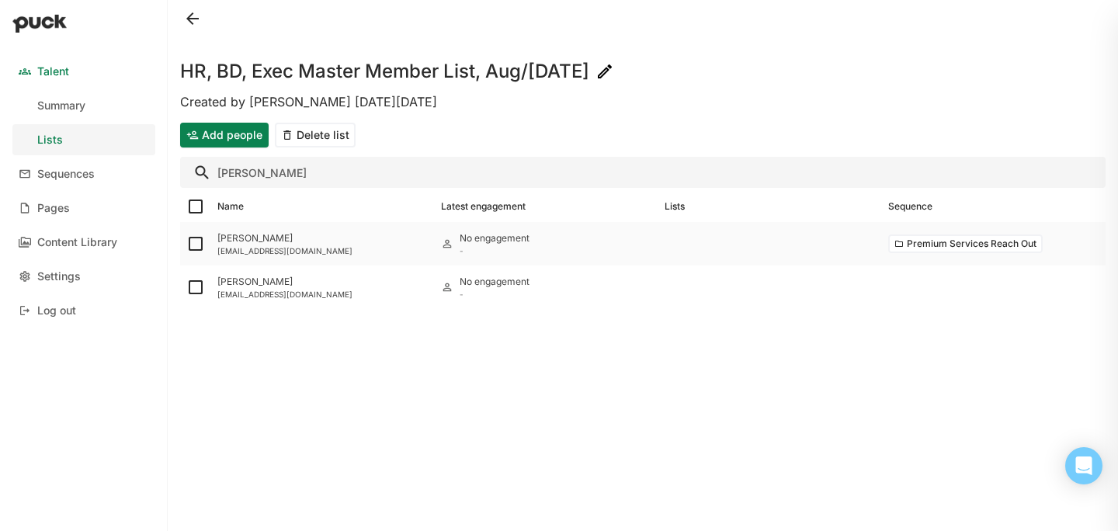
type input "chapman"
click at [192, 245] on img at bounding box center [195, 243] width 19 height 19
click at [186, 245] on input "checkbox" at bounding box center [186, 244] width 1 height 1
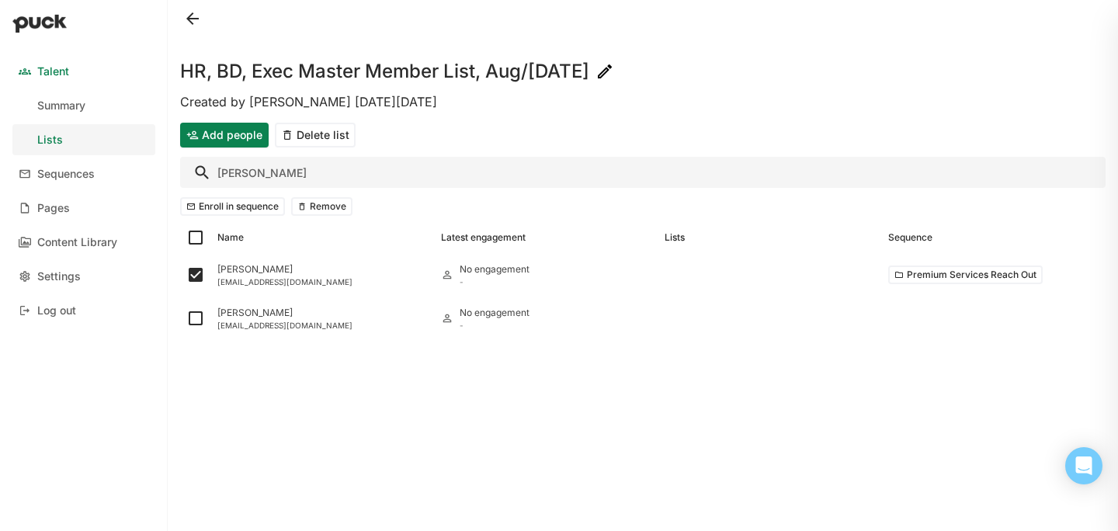
click at [318, 211] on button "Remove" at bounding box center [321, 206] width 61 height 19
checkbox input "false"
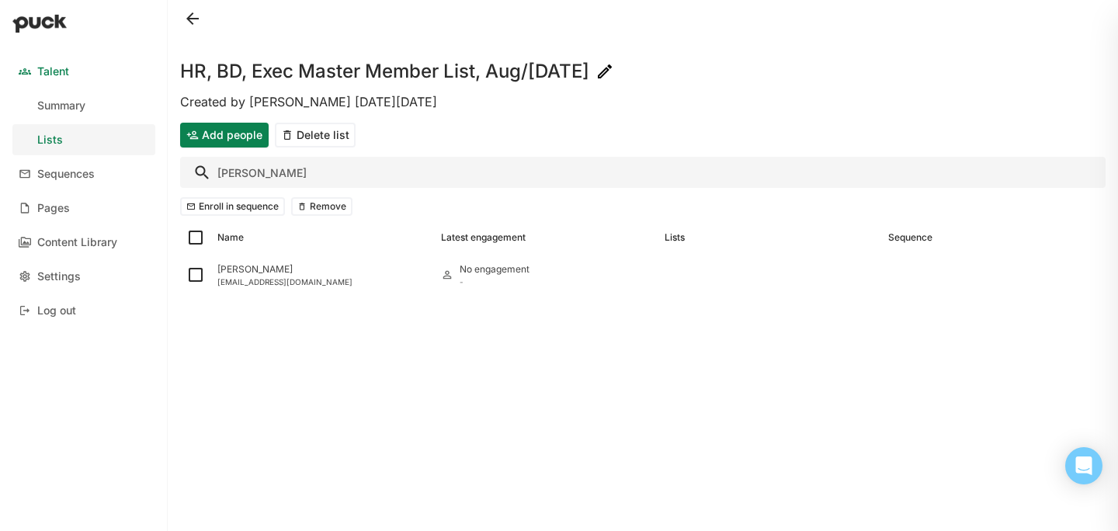
click at [191, 13] on button at bounding box center [192, 18] width 25 height 25
